Goal: Transaction & Acquisition: Purchase product/service

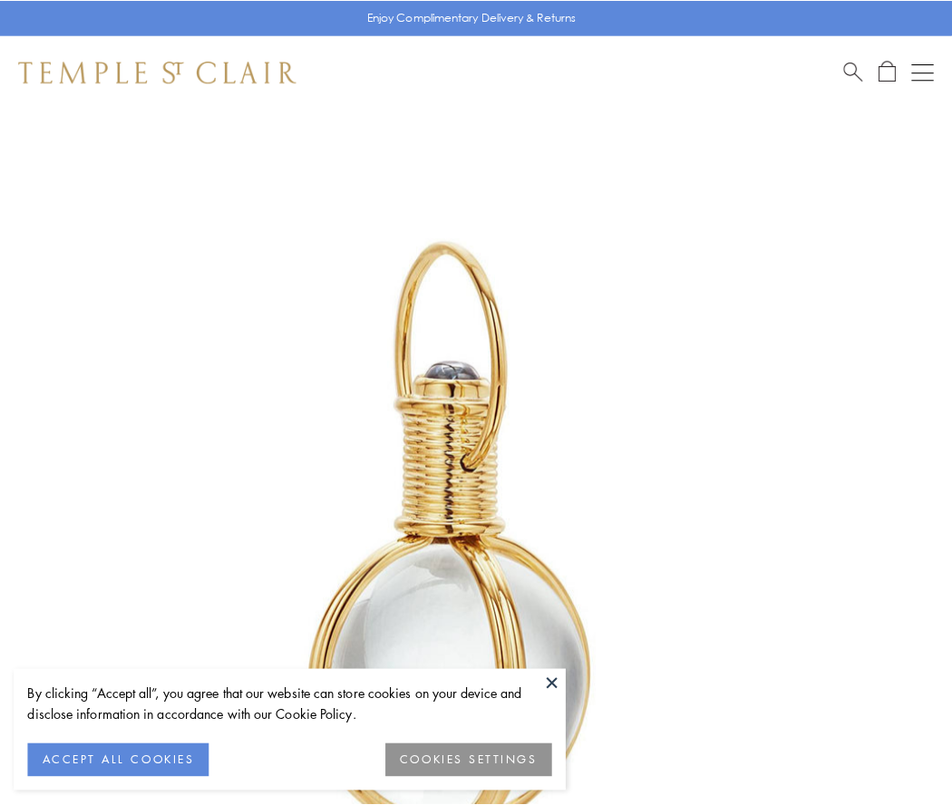
scroll to position [473, 0]
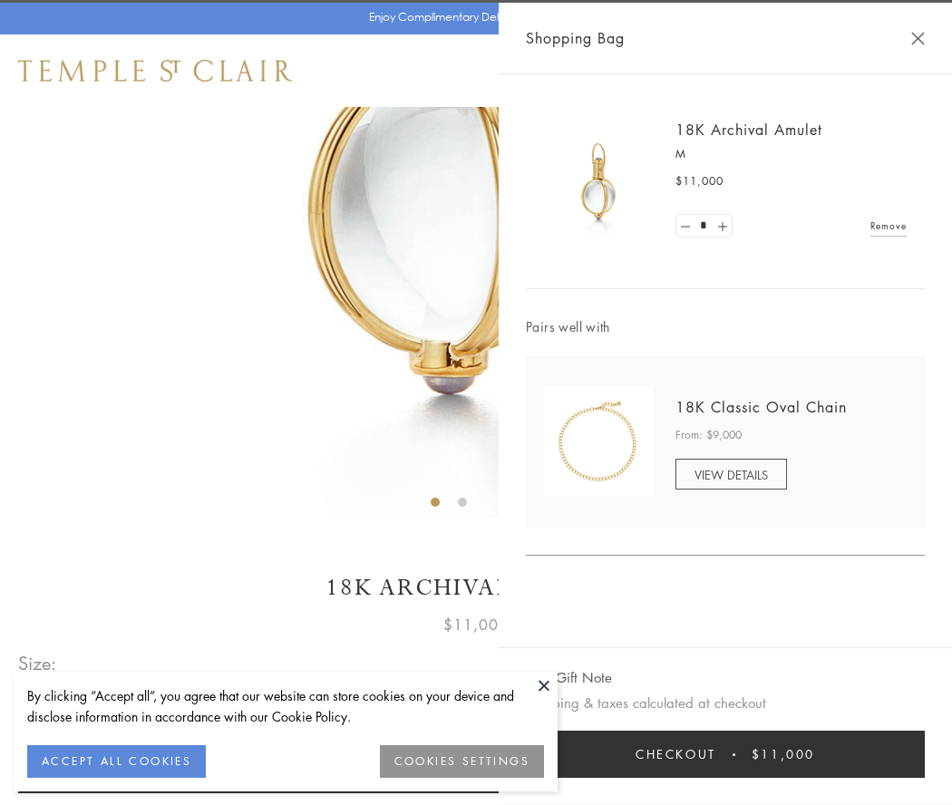
click at [725, 754] on button "Checkout $11,000" at bounding box center [725, 754] width 399 height 47
